Goal: Information Seeking & Learning: Learn about a topic

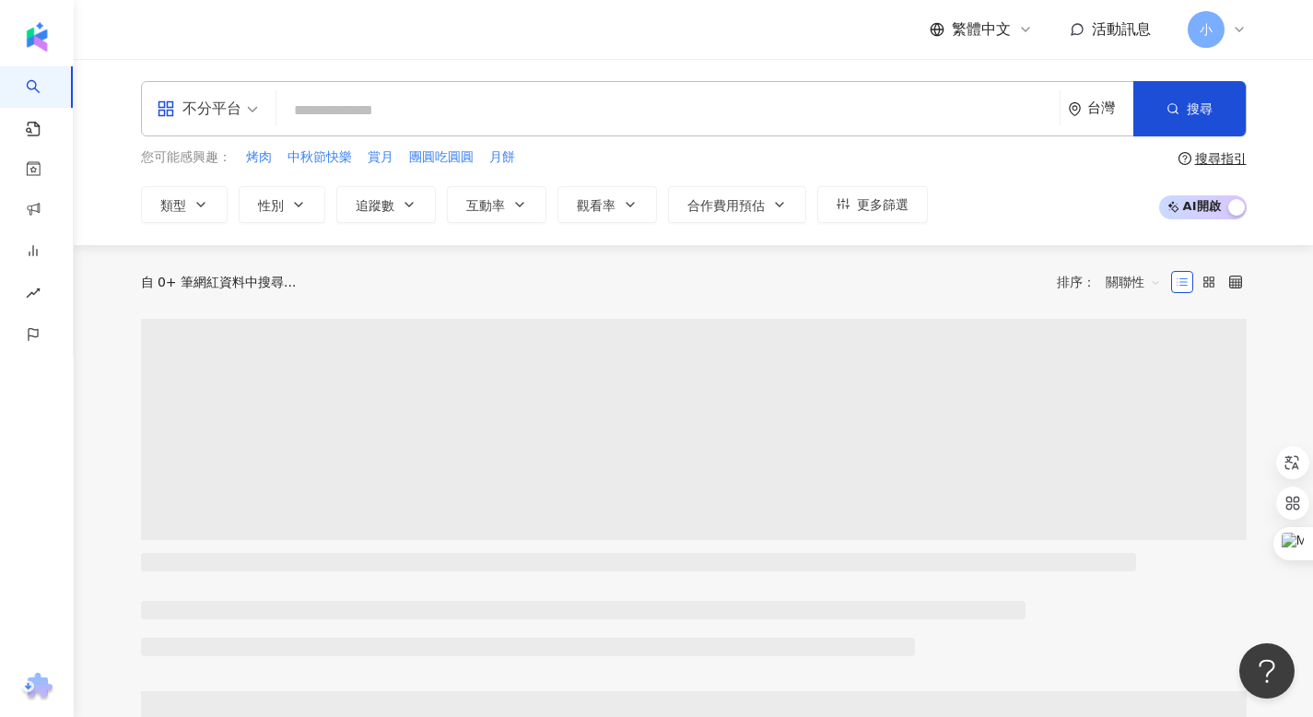
click at [509, 116] on input "search" at bounding box center [668, 110] width 768 height 35
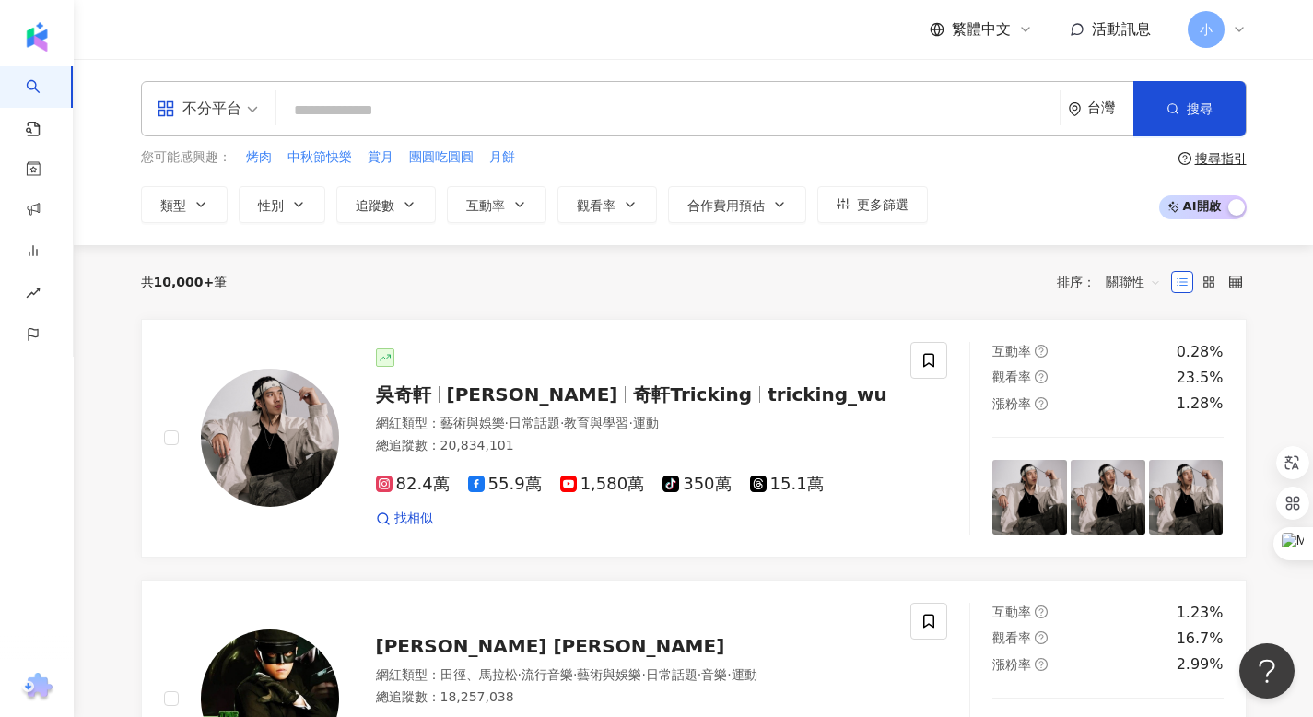
type input "*******"
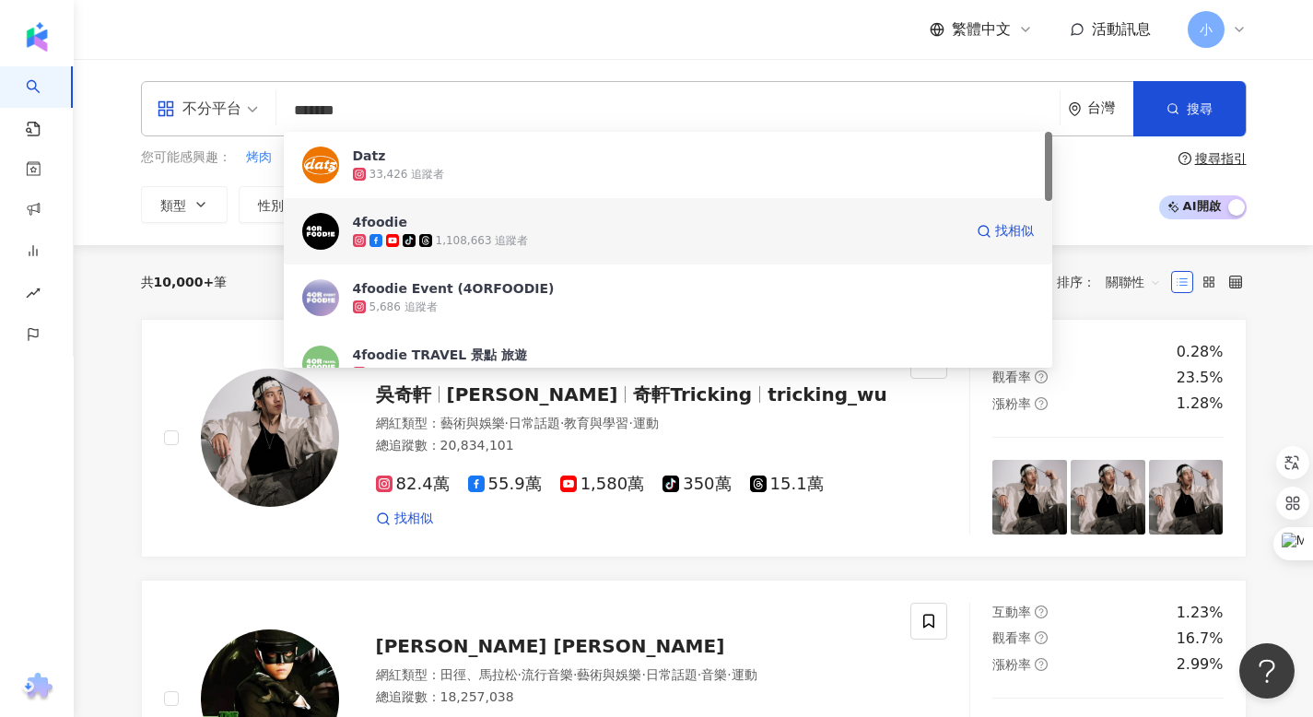
click at [414, 218] on span "4foodie" at bounding box center [658, 222] width 610 height 18
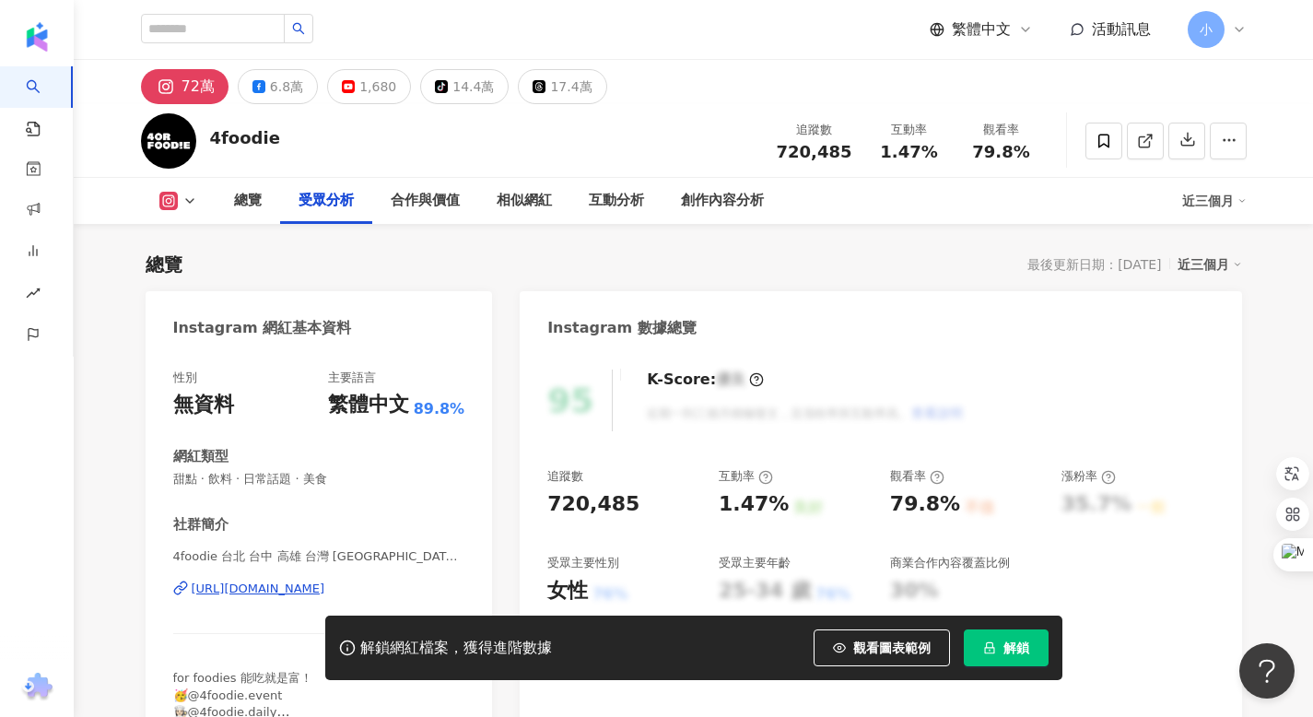
scroll to position [1587, 0]
